Goal: Information Seeking & Learning: Learn about a topic

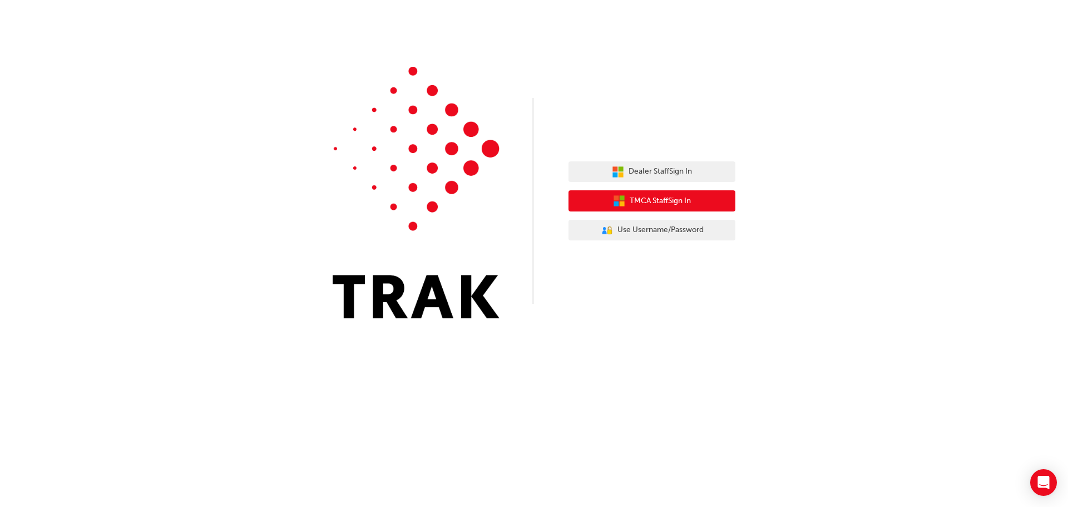
click at [645, 208] on button "TMCA Staff Sign In" at bounding box center [651, 200] width 167 height 21
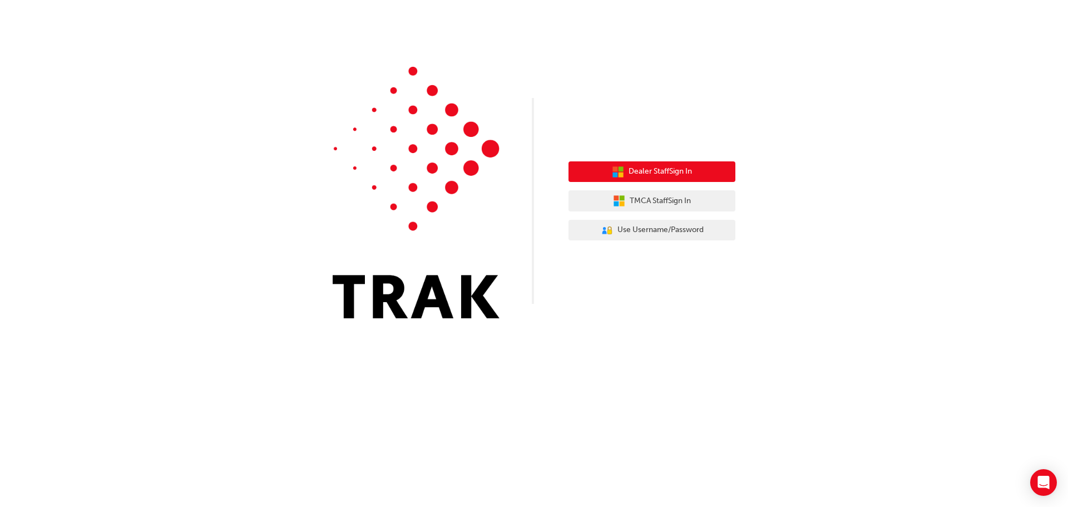
click at [673, 168] on span "Dealer Staff Sign In" at bounding box center [659, 171] width 63 height 13
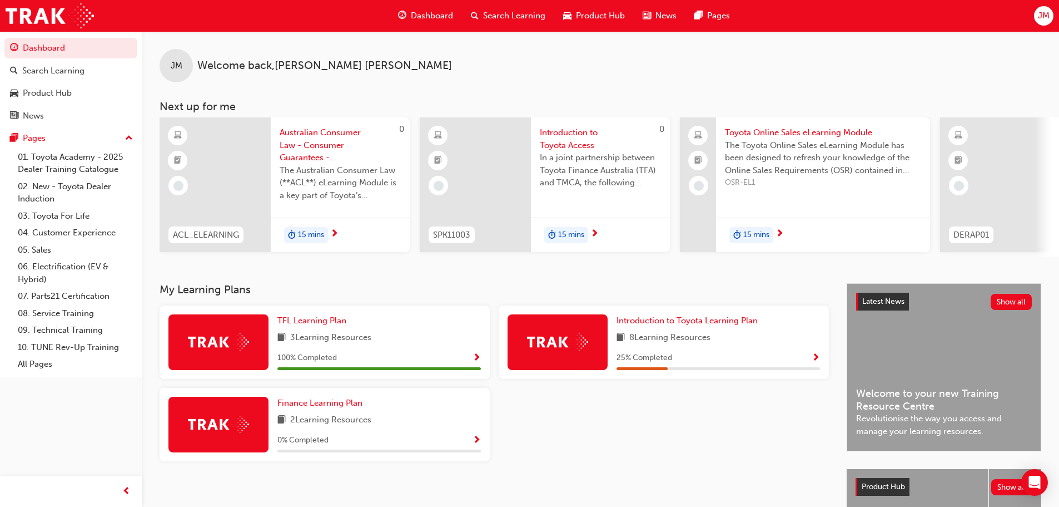
click at [319, 145] on span "Australian Consumer Law - Consumer Guarantees - eLearning module" at bounding box center [340, 145] width 121 height 38
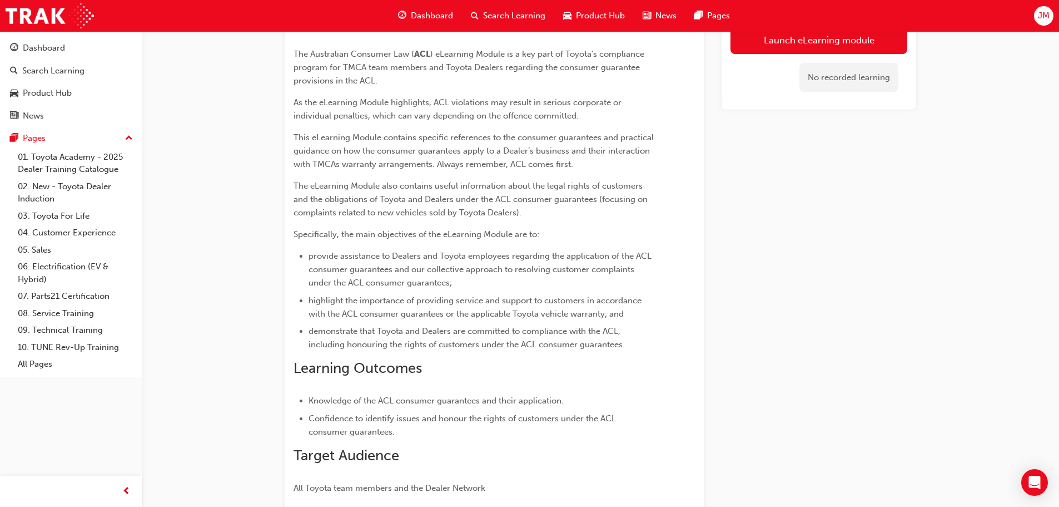
scroll to position [110, 0]
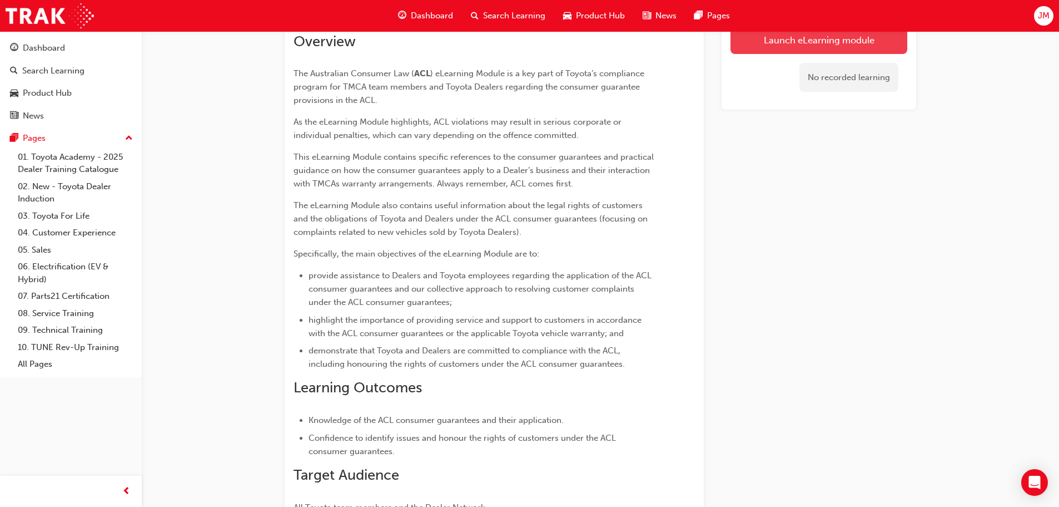
click at [796, 47] on link "Launch eLearning module" at bounding box center [819, 40] width 177 height 28
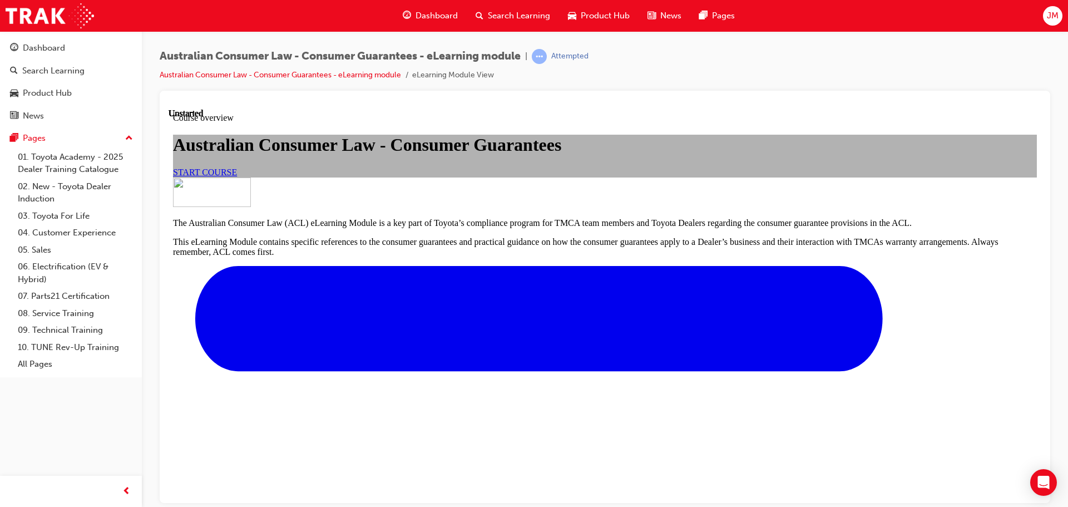
click at [237, 176] on span "START COURSE" at bounding box center [205, 171] width 64 height 9
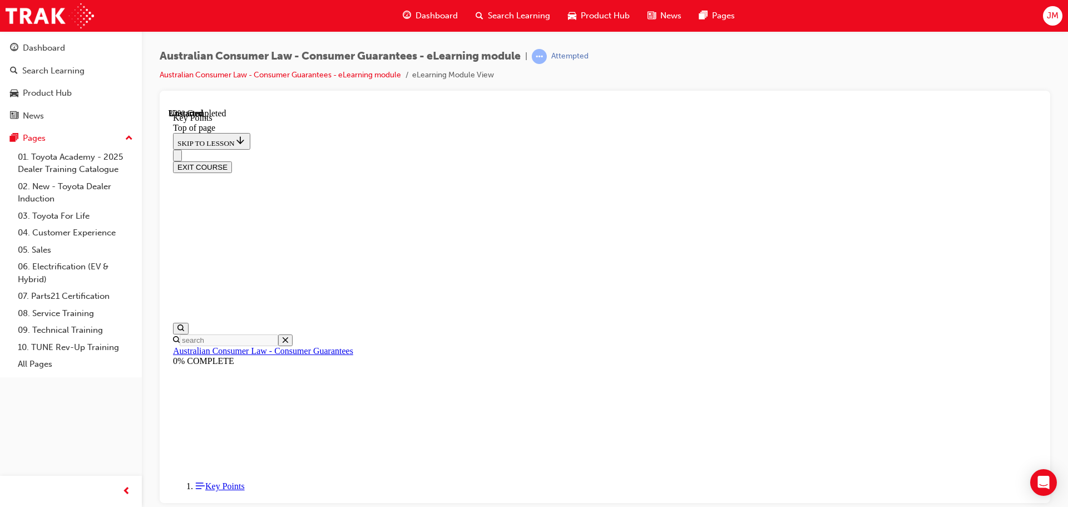
scroll to position [492, 0]
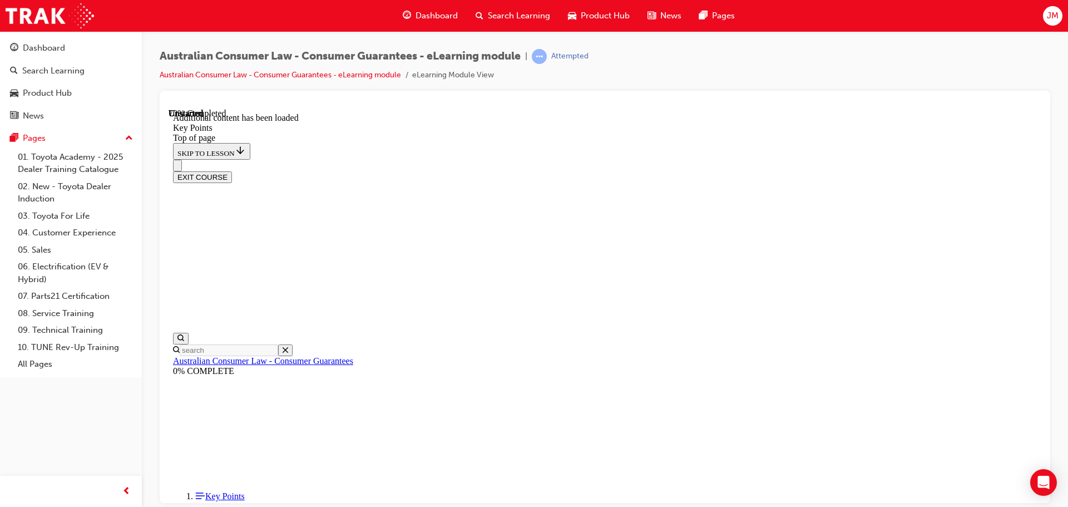
scroll to position [1454, 0]
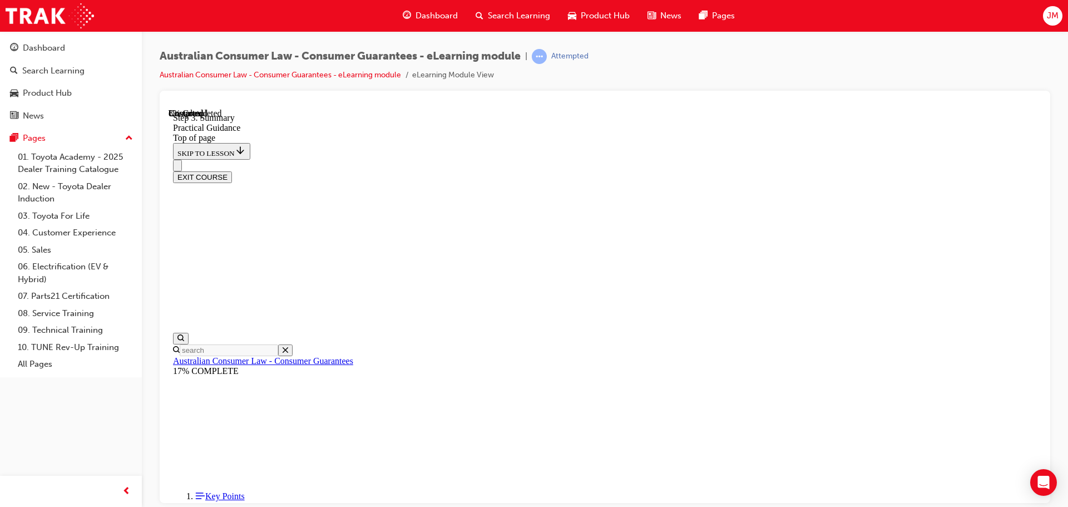
scroll to position [90, 0]
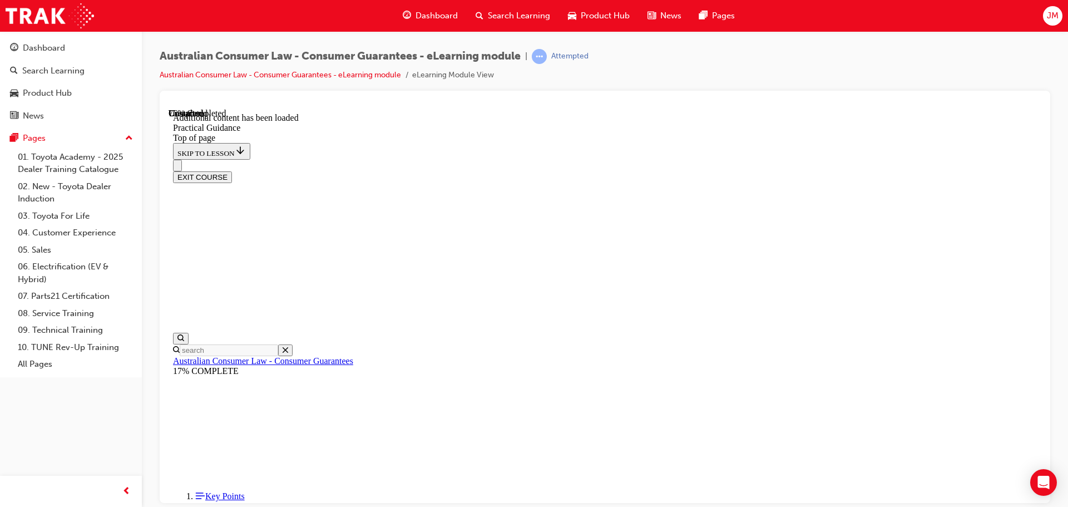
scroll to position [2008, 0]
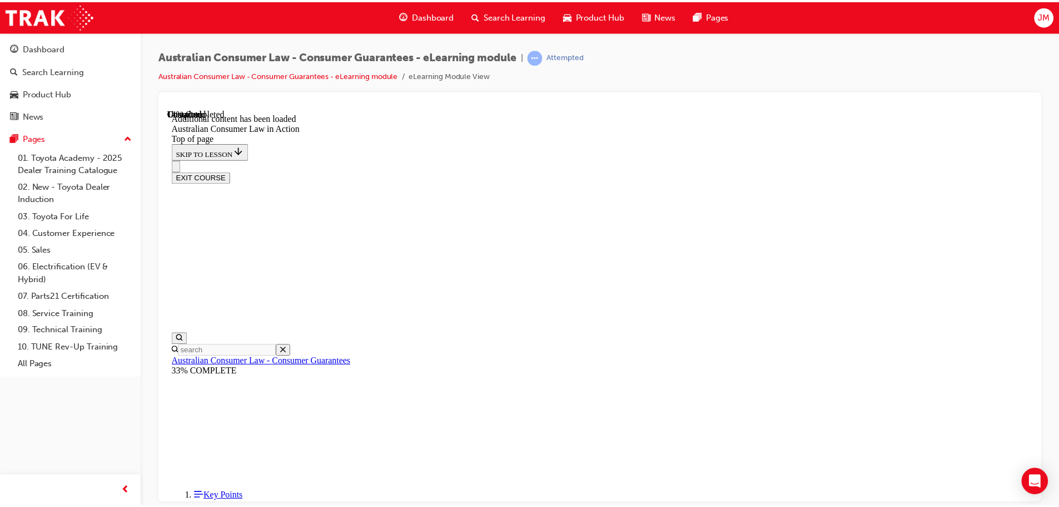
scroll to position [201, 0]
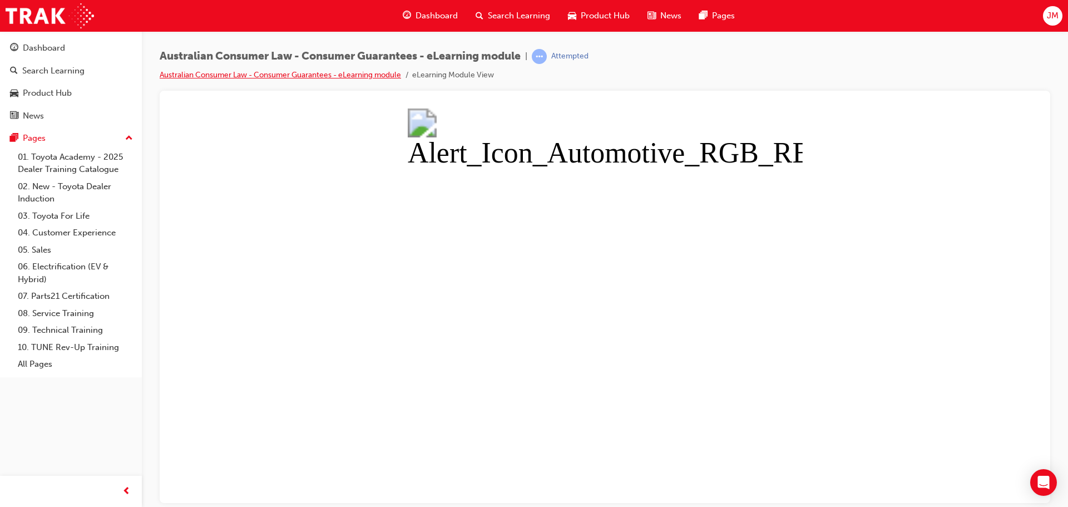
click at [323, 73] on link "Australian Consumer Law - Consumer Guarantees - eLearning module" at bounding box center [280, 74] width 241 height 9
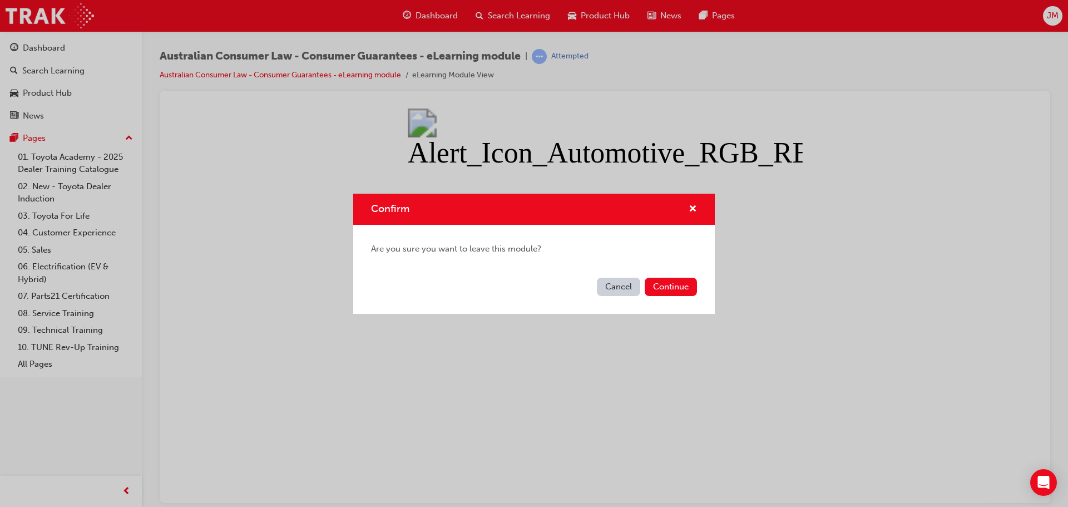
click at [629, 286] on button "Cancel" at bounding box center [618, 286] width 43 height 18
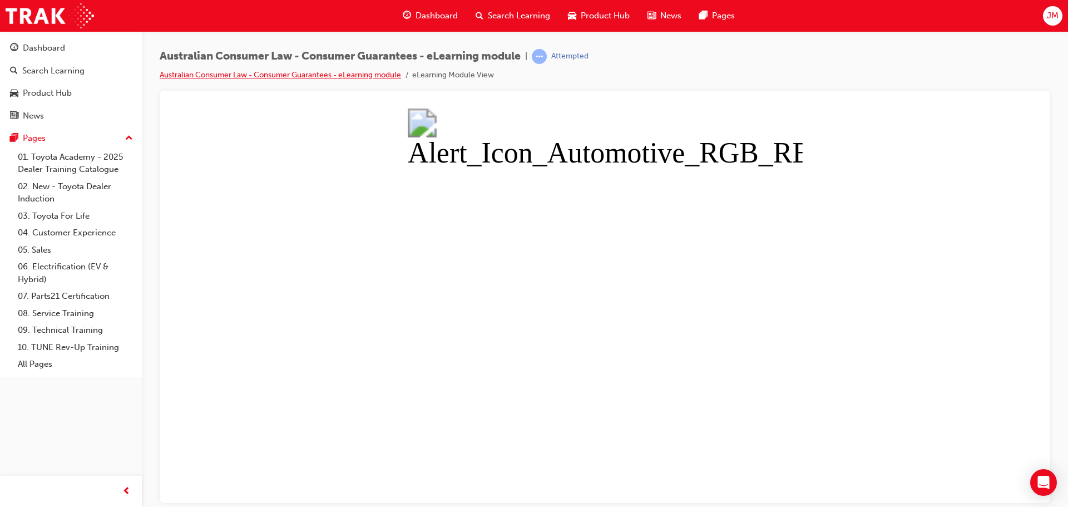
click at [382, 75] on link "Australian Consumer Law - Consumer Guarantees - eLearning module" at bounding box center [280, 74] width 241 height 9
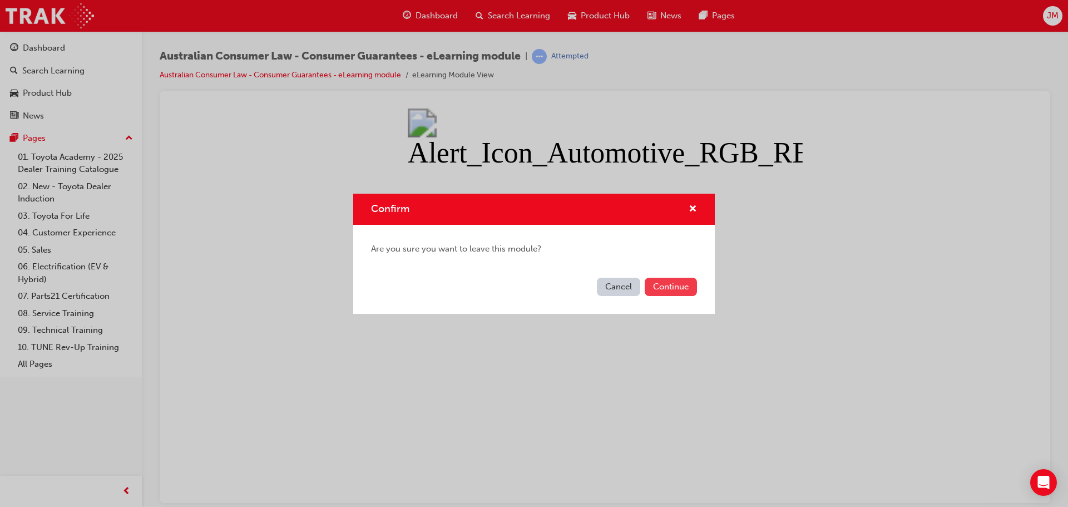
click at [691, 291] on button "Continue" at bounding box center [671, 286] width 52 height 18
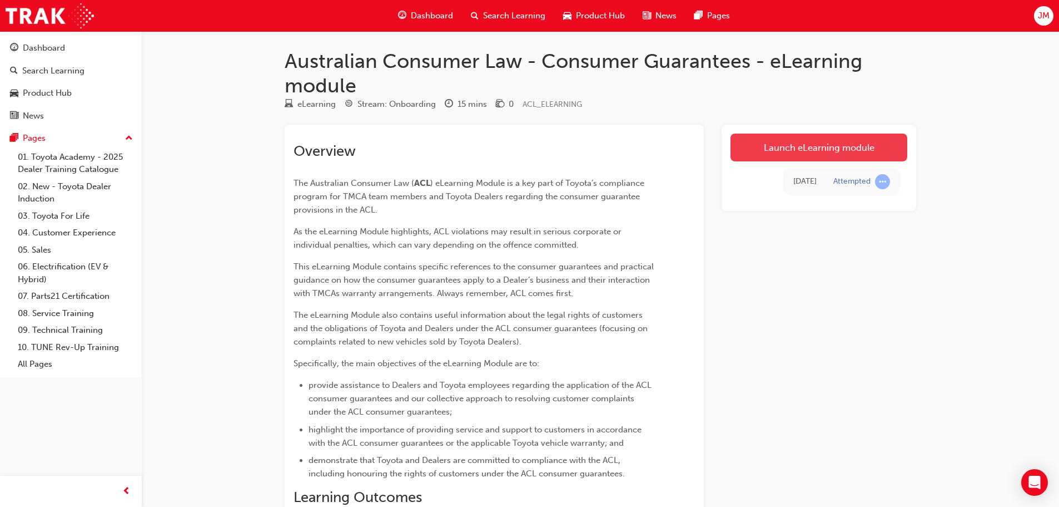
click at [834, 147] on link "Launch eLearning module" at bounding box center [819, 147] width 177 height 28
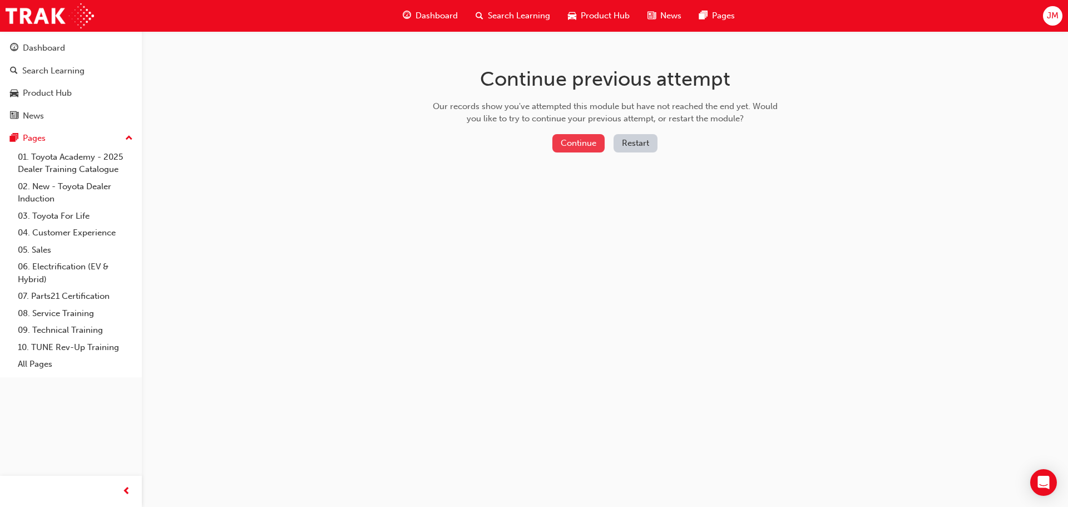
click at [589, 141] on button "Continue" at bounding box center [578, 143] width 52 height 18
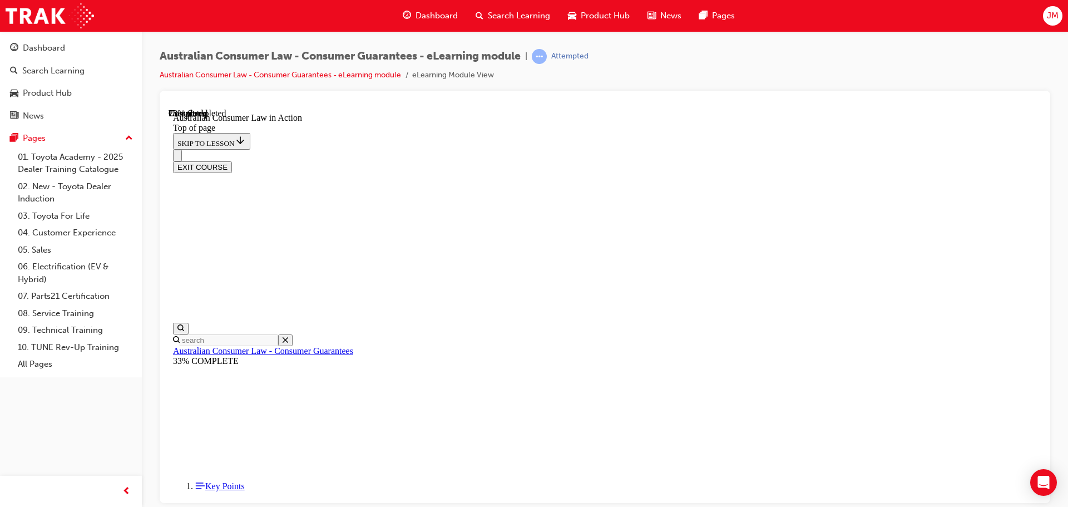
scroll to position [636, 0]
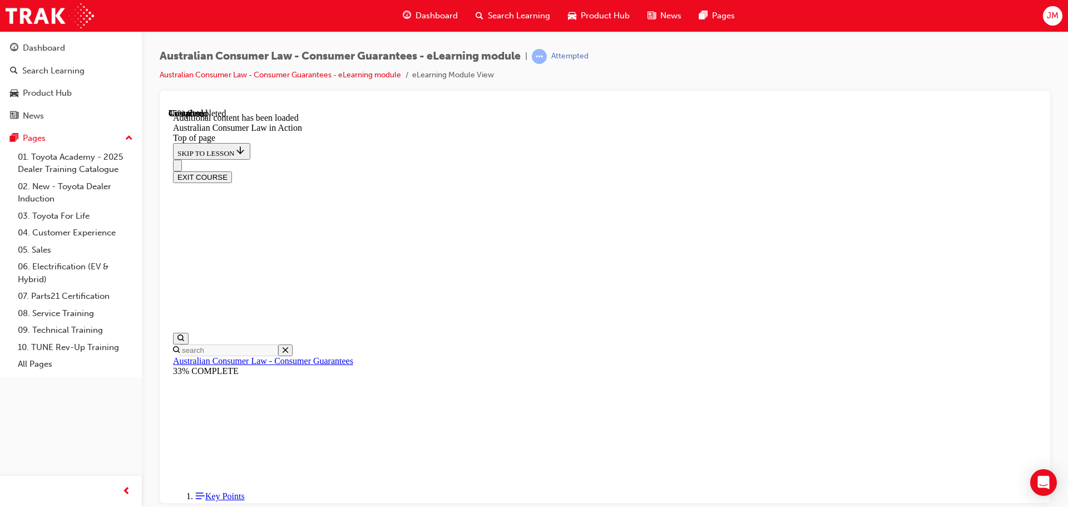
scroll to position [1024, 0]
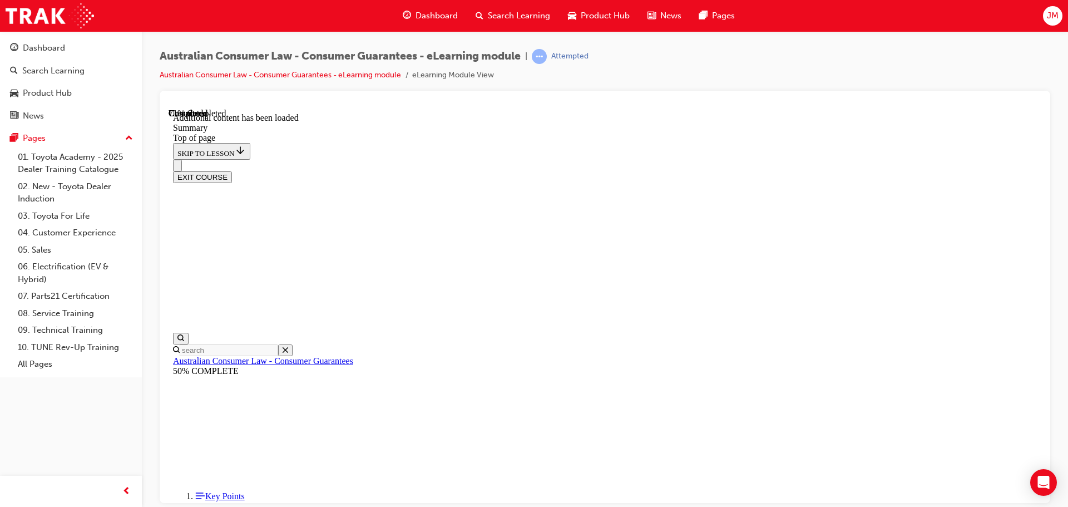
scroll to position [915, 0]
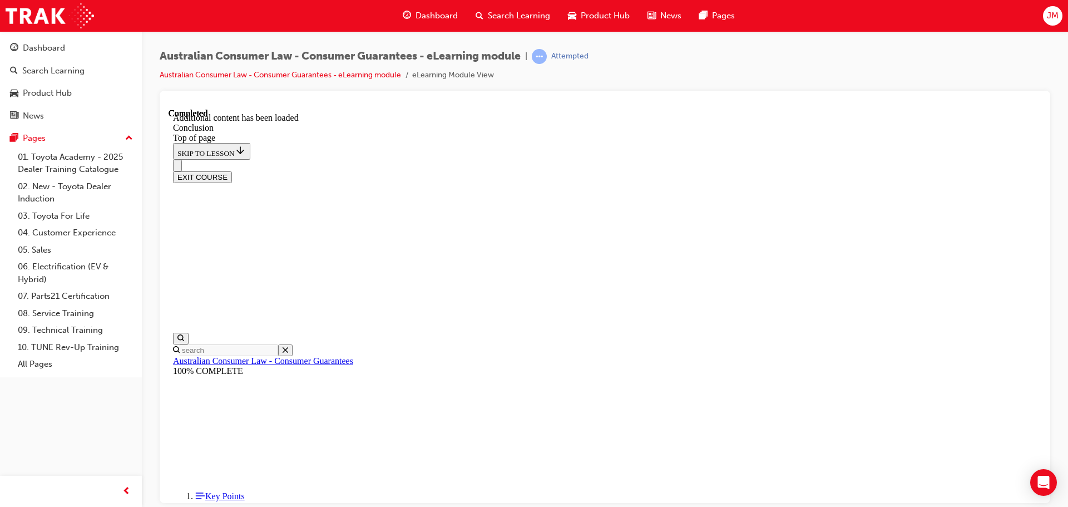
scroll to position [89, 0]
click at [232, 171] on button "EXIT COURSE" at bounding box center [202, 177] width 59 height 12
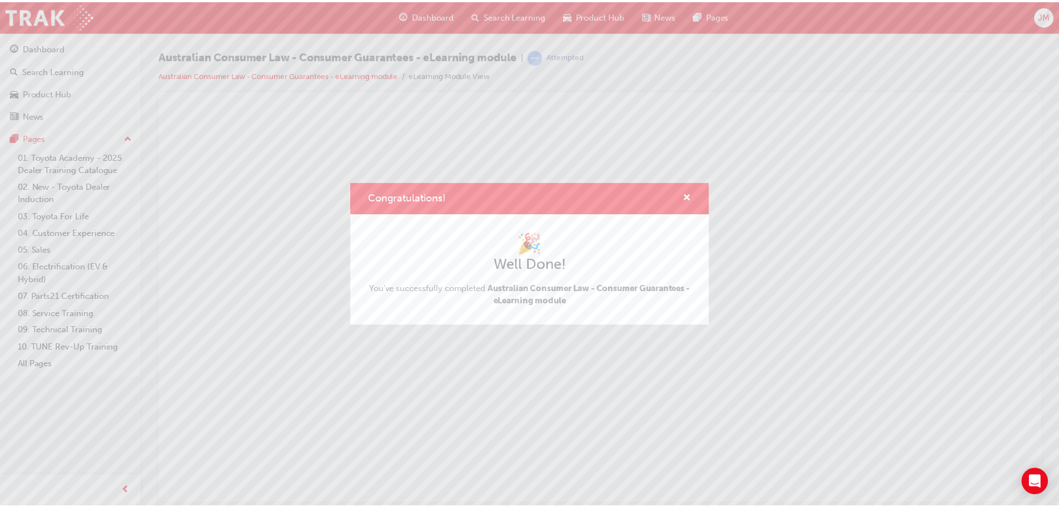
scroll to position [0, 0]
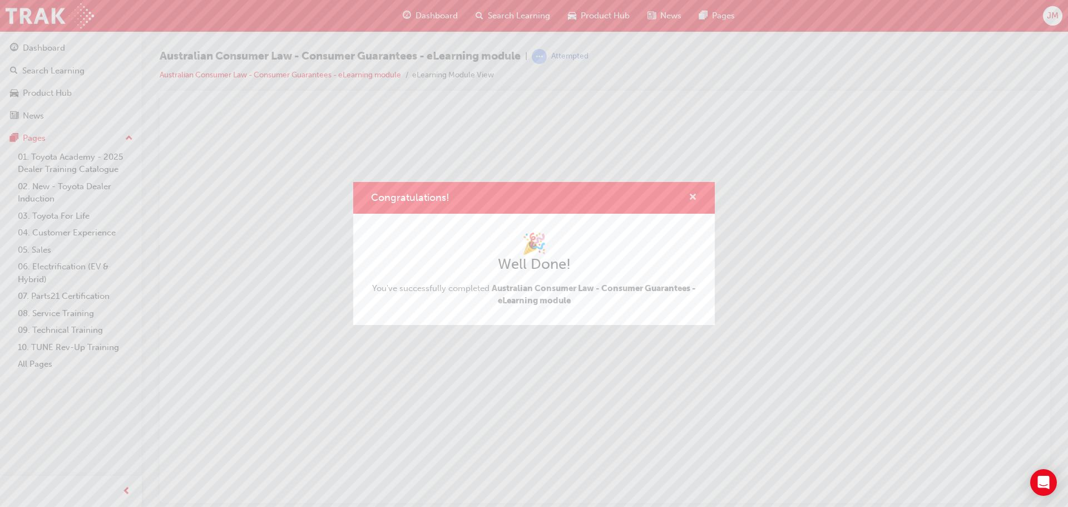
click at [692, 196] on span "cross-icon" at bounding box center [692, 198] width 8 height 10
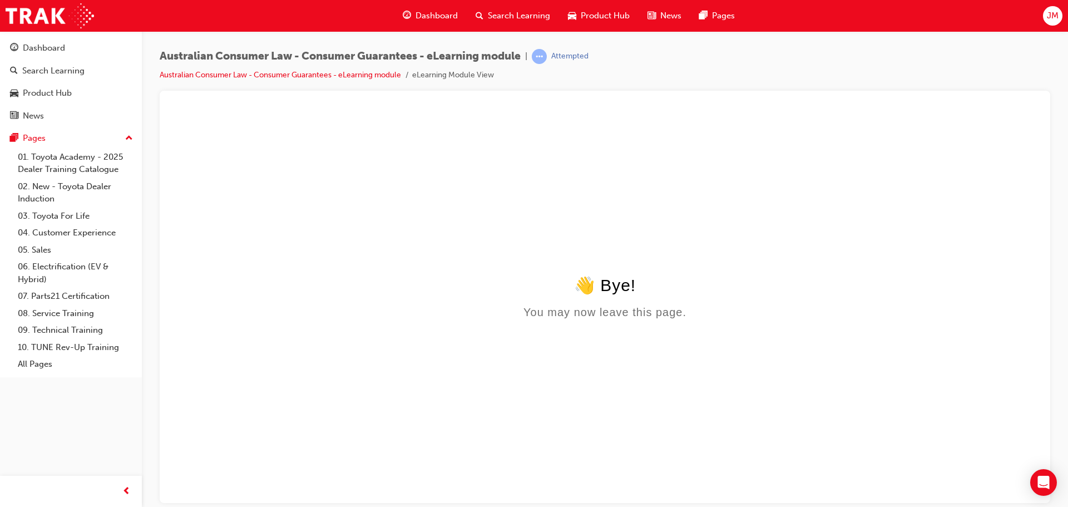
click at [437, 16] on span "Dashboard" at bounding box center [436, 15] width 42 height 13
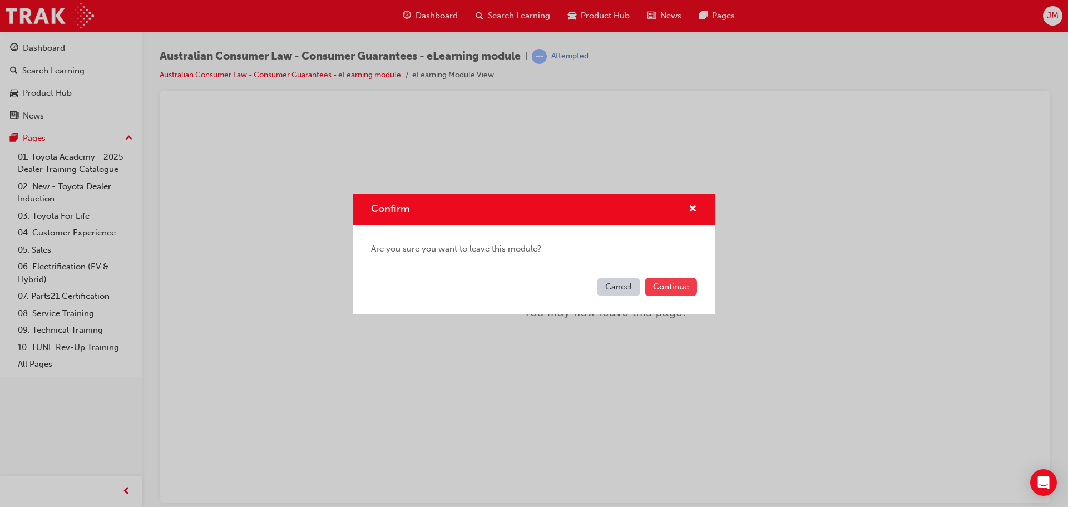
click at [666, 291] on button "Continue" at bounding box center [671, 286] width 52 height 18
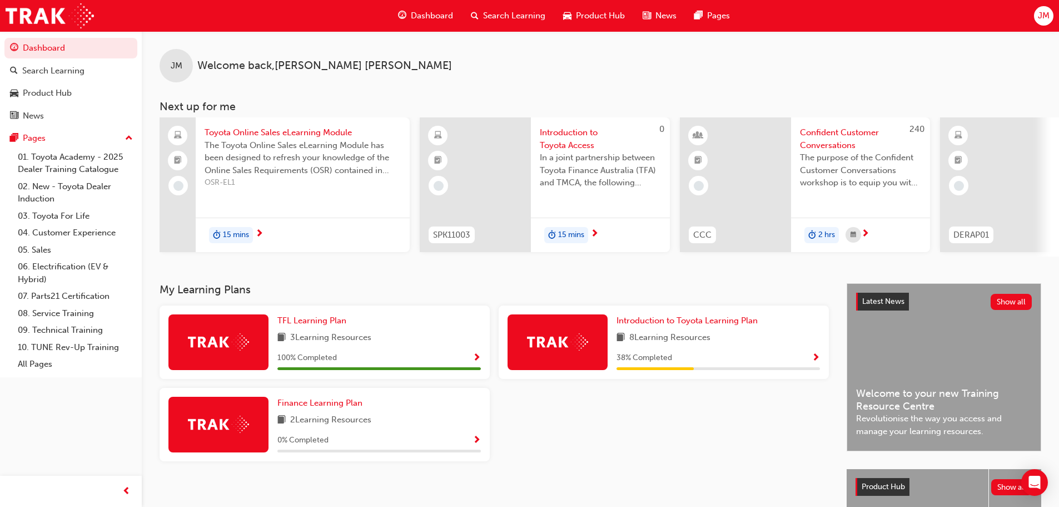
click at [1041, 14] on span "JM" at bounding box center [1044, 15] width 12 height 13
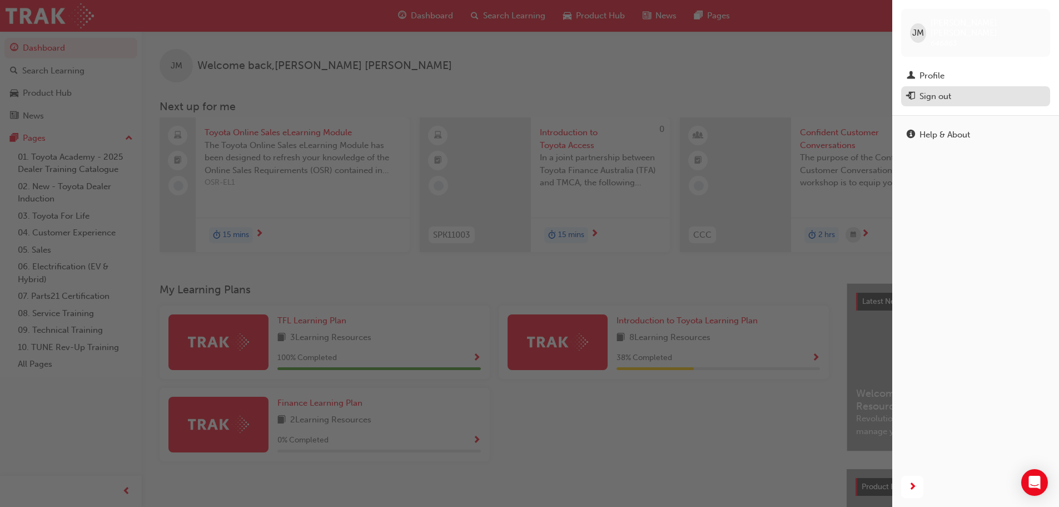
click at [935, 91] on div "Sign out" at bounding box center [936, 96] width 32 height 13
